Goal: Transaction & Acquisition: Purchase product/service

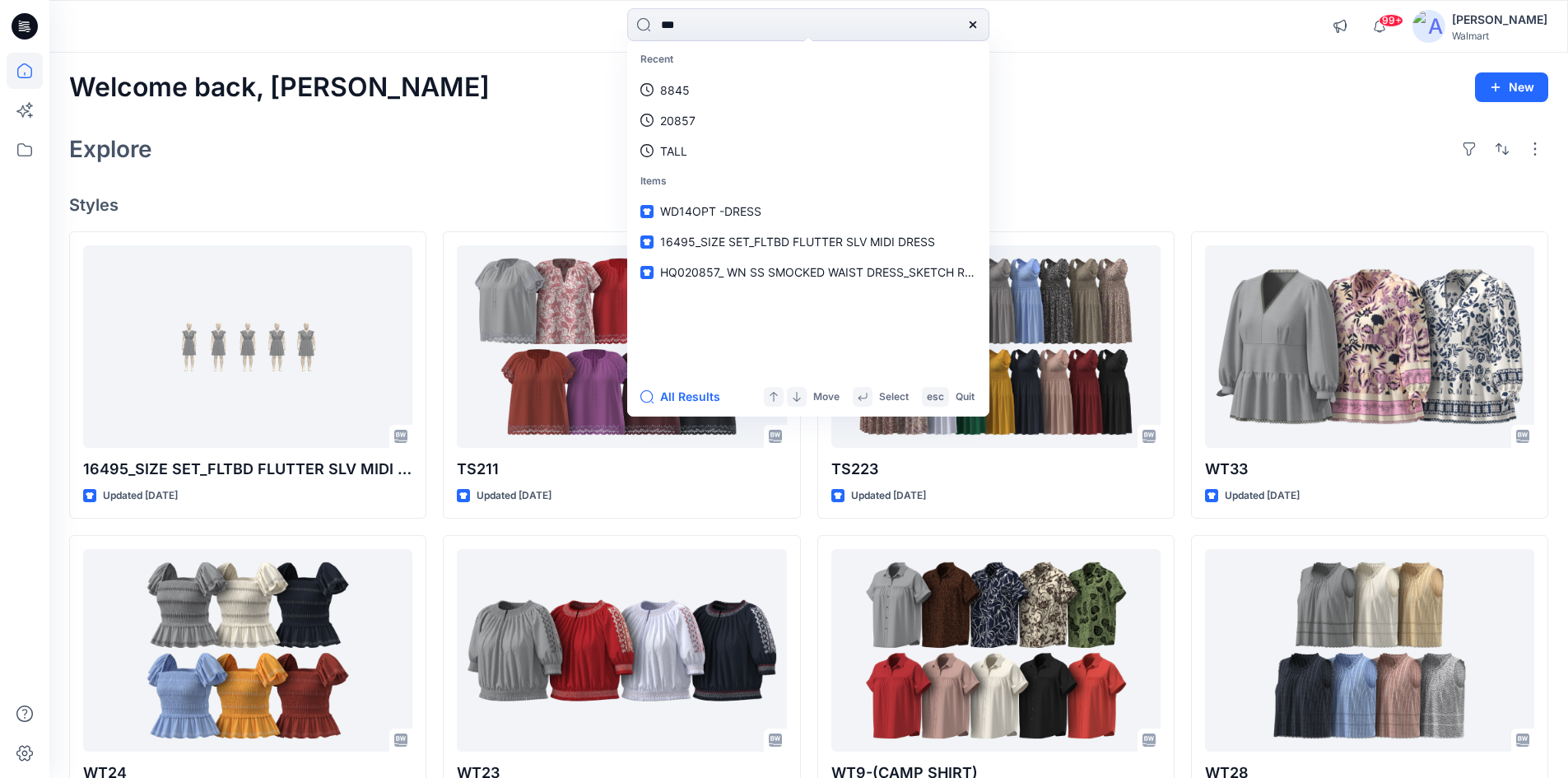
type input "****"
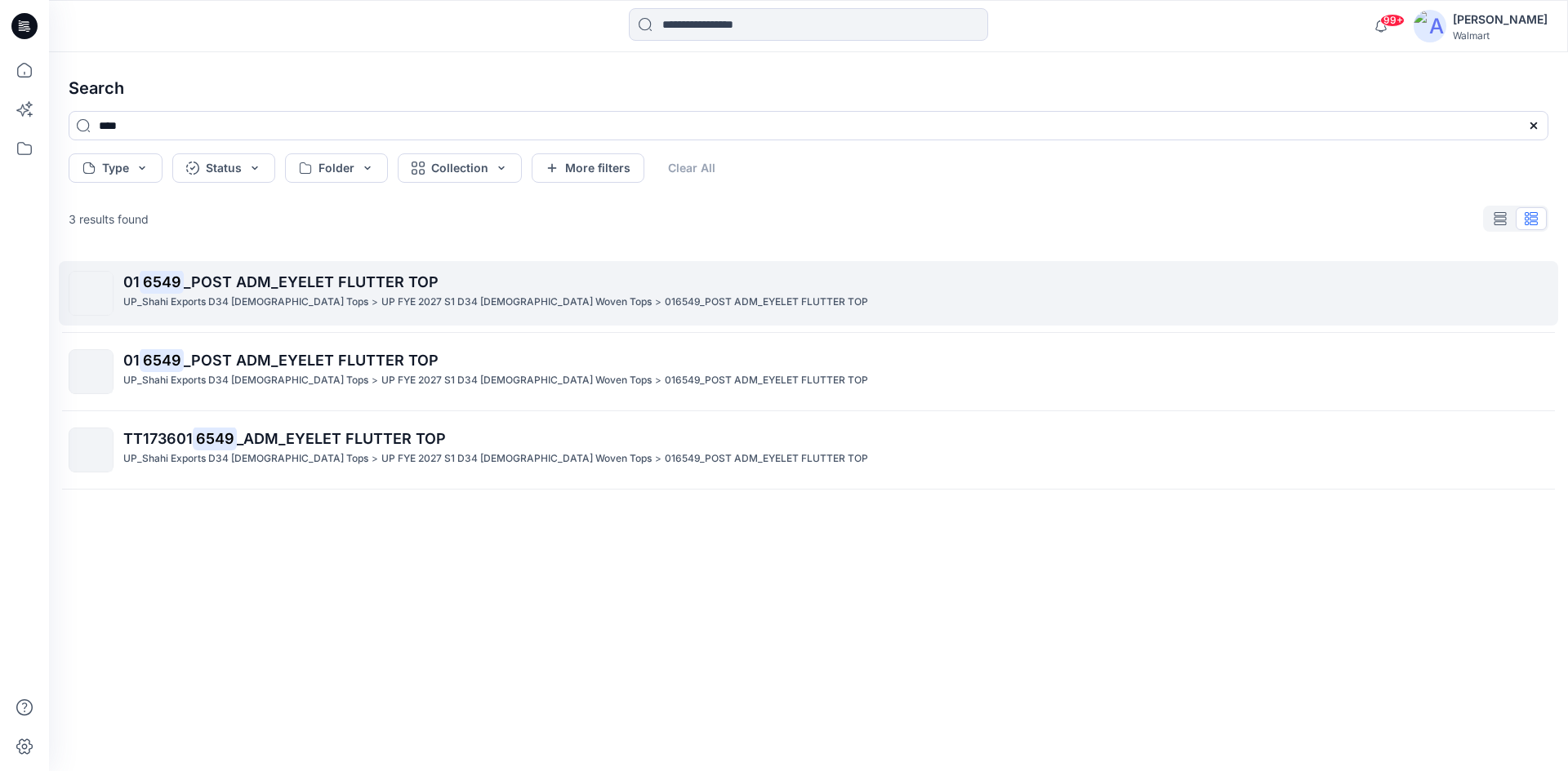
click at [267, 292] on p "01 6549 _POST ADM_EYELET FLUTTER TOP" at bounding box center [835, 281] width 1424 height 23
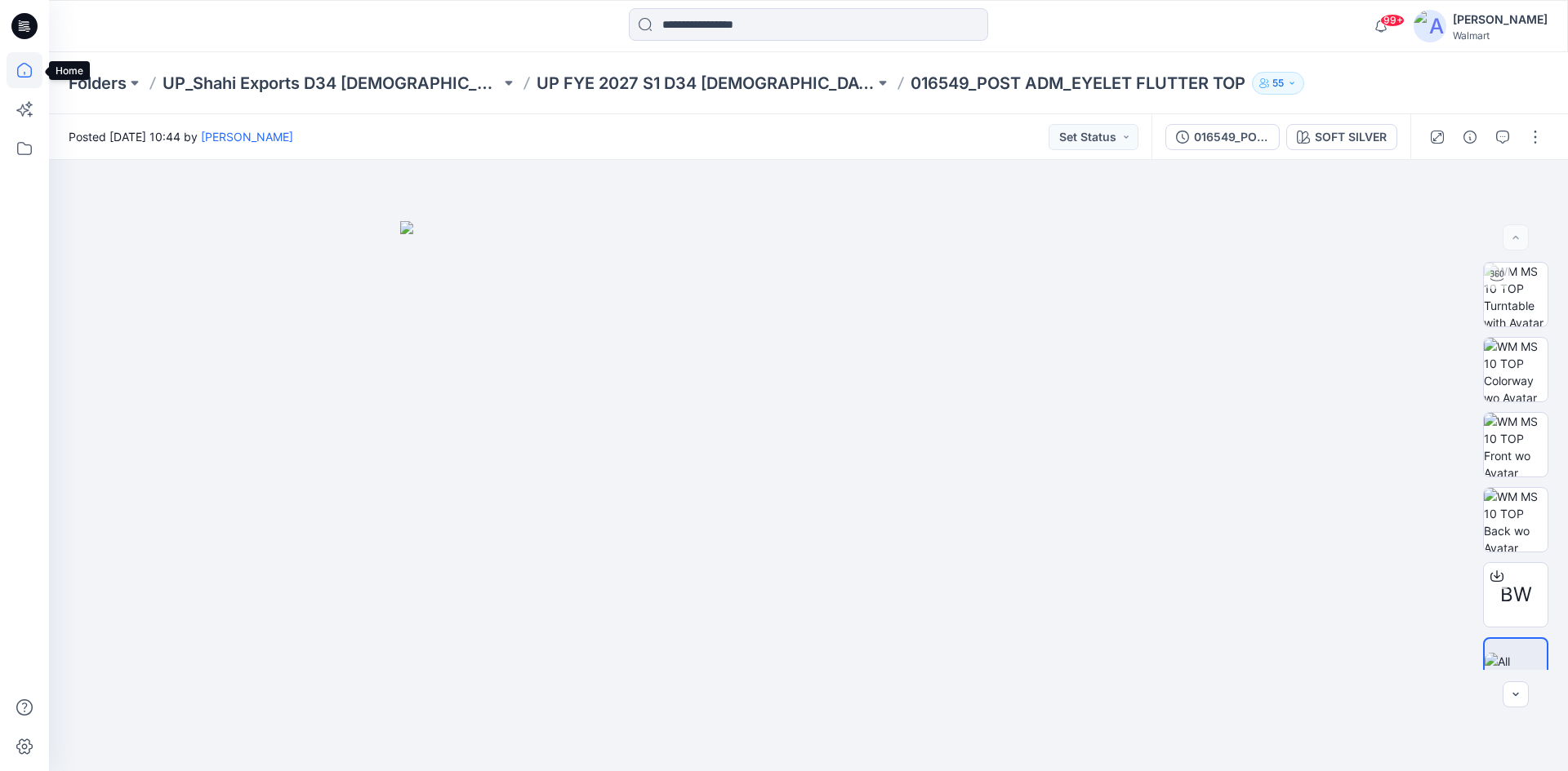
click at [14, 65] on icon at bounding box center [24, 70] width 36 height 36
